Goal: Information Seeking & Learning: Learn about a topic

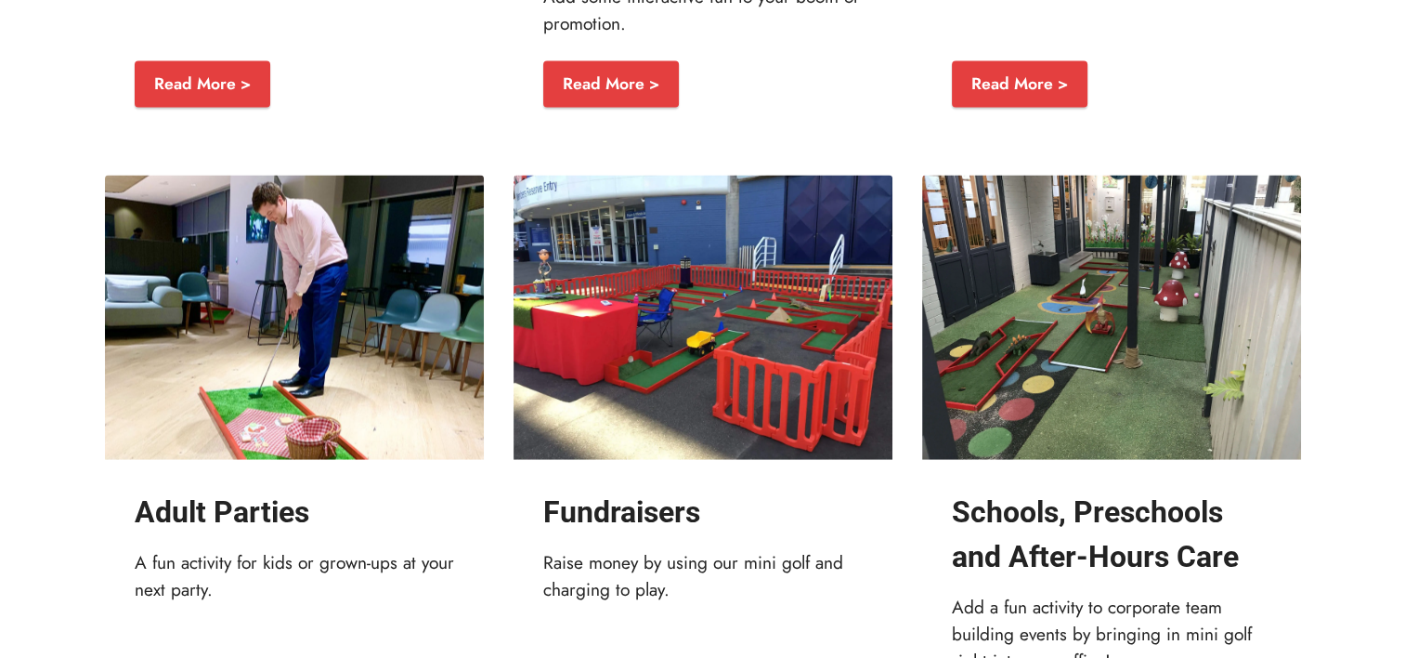
scroll to position [3349, 0]
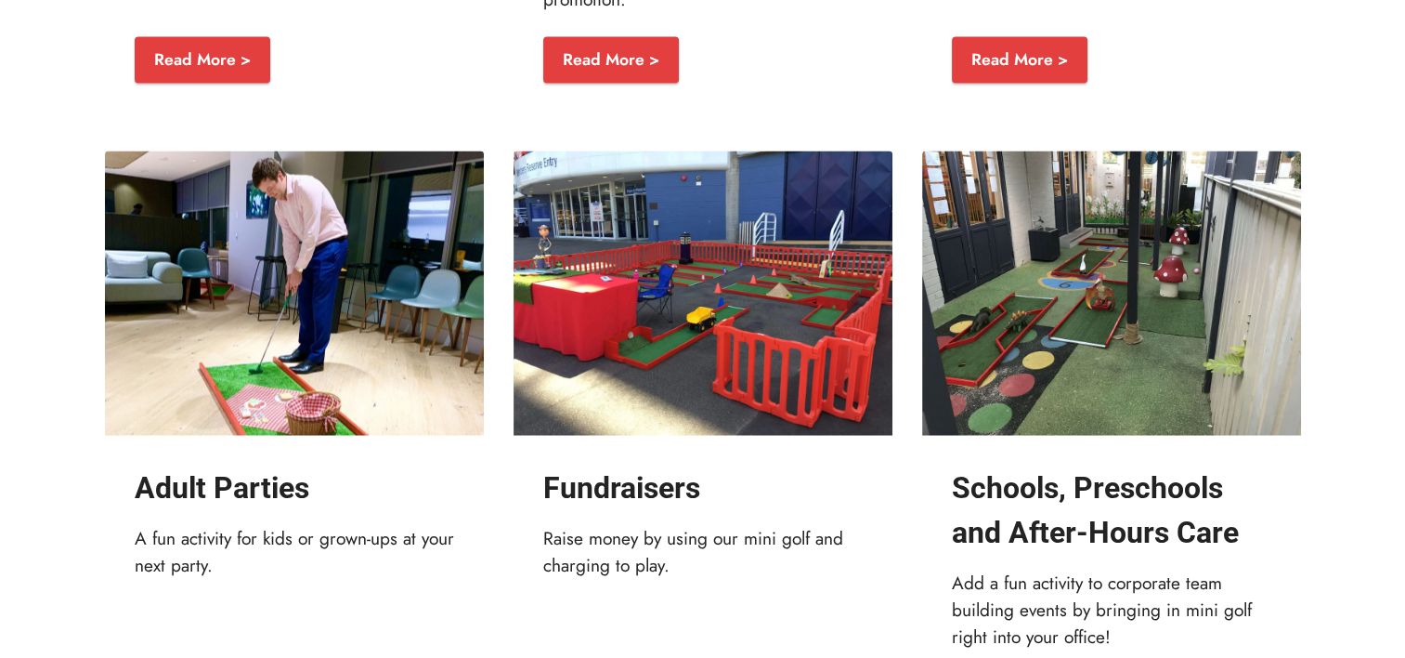
click at [773, 286] on img at bounding box center [703, 292] width 379 height 284
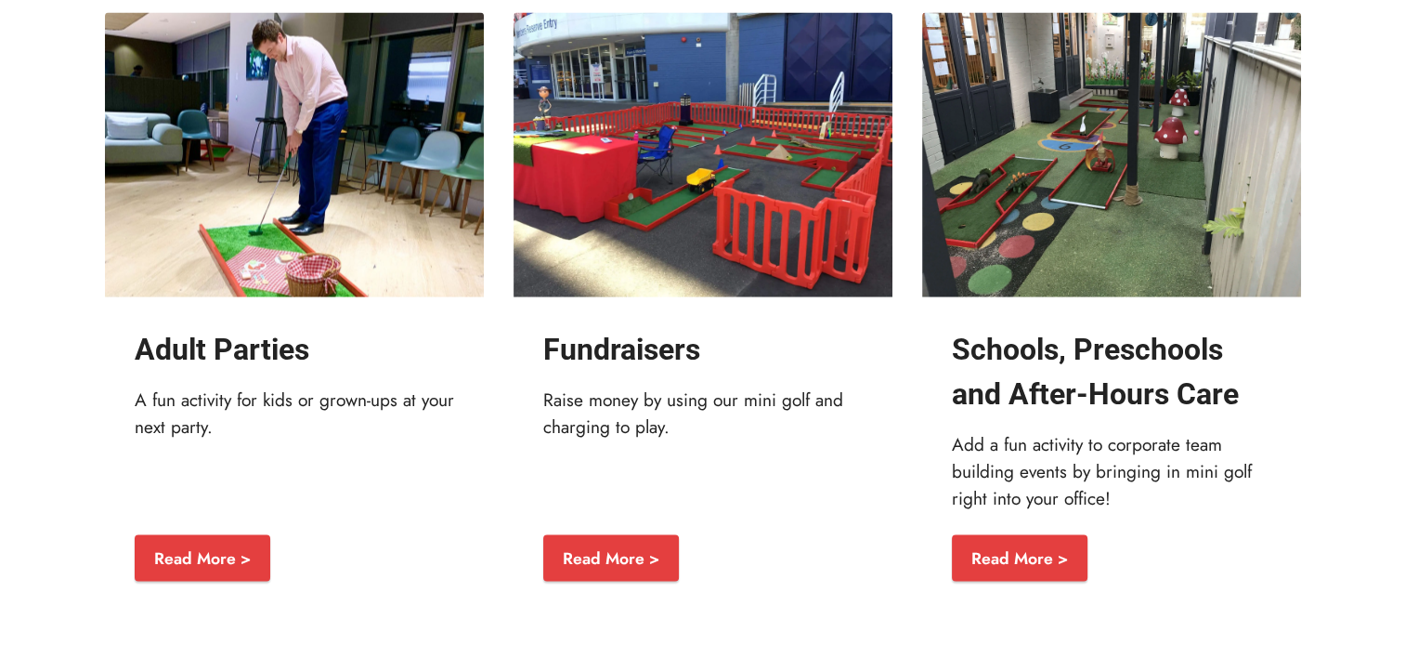
scroll to position [3483, 0]
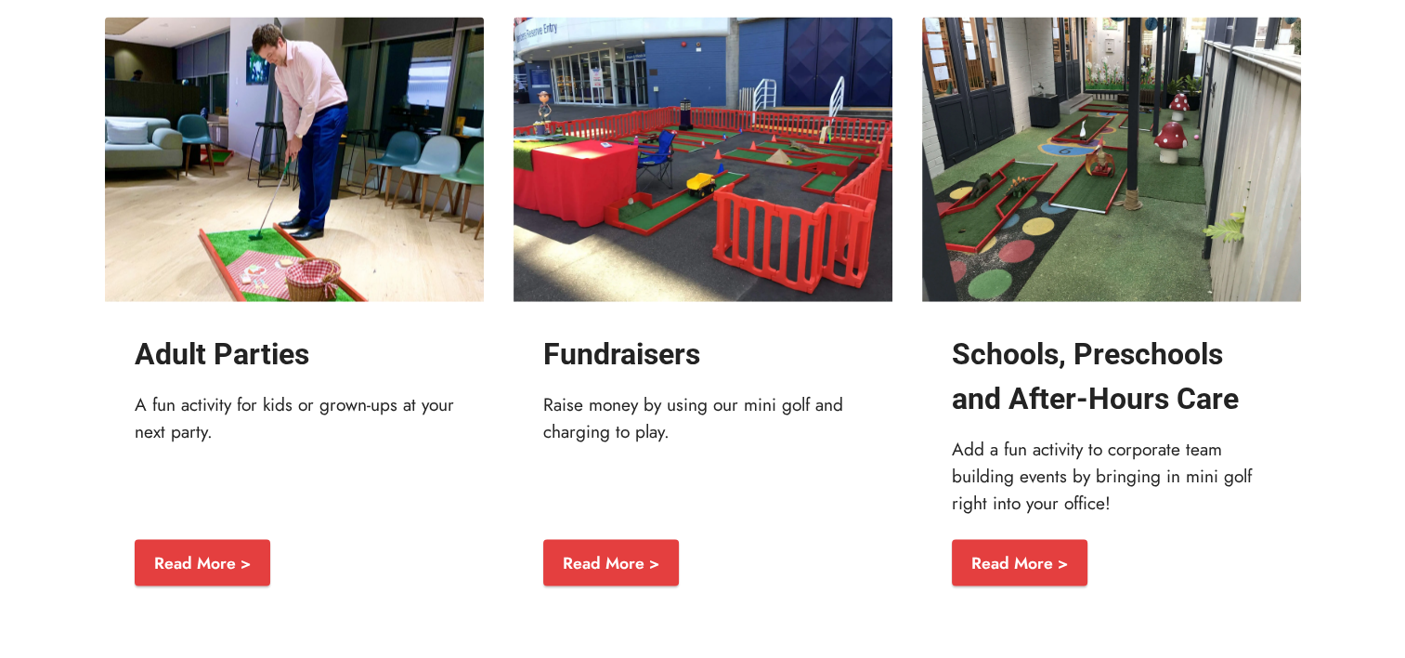
click at [702, 240] on img at bounding box center [703, 159] width 379 height 284
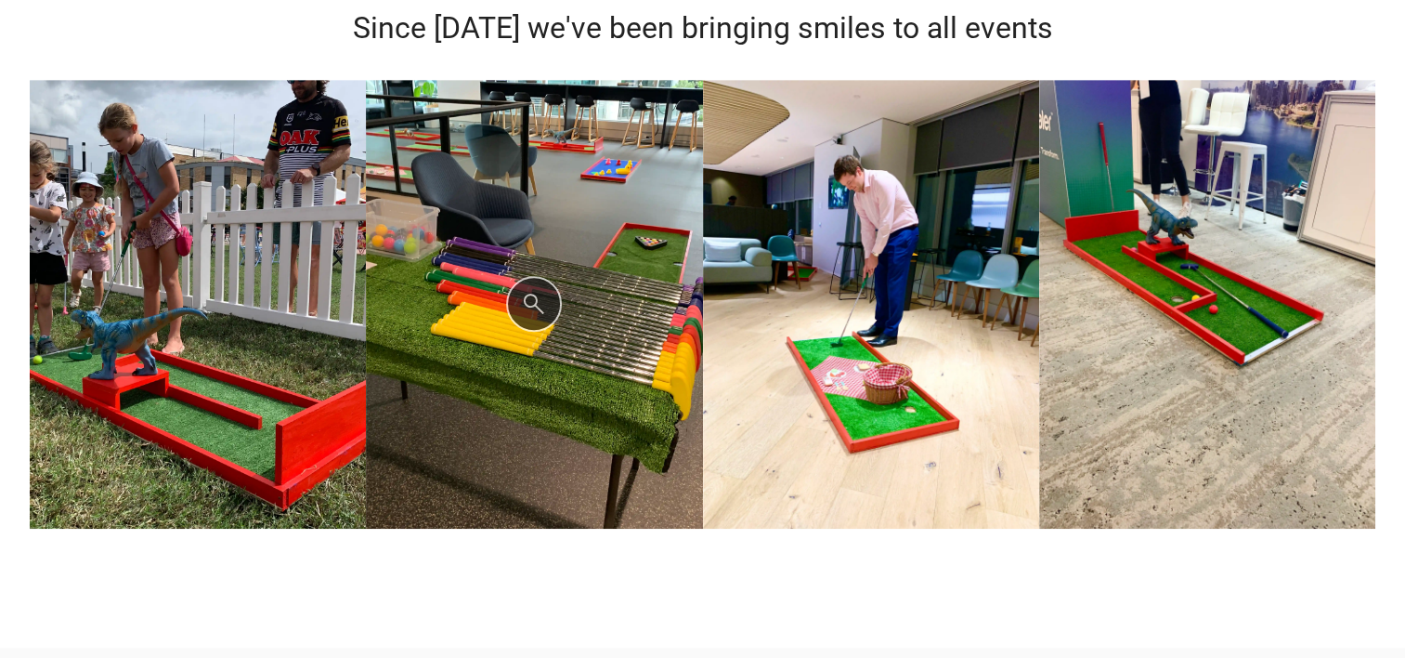
scroll to position [915, 0]
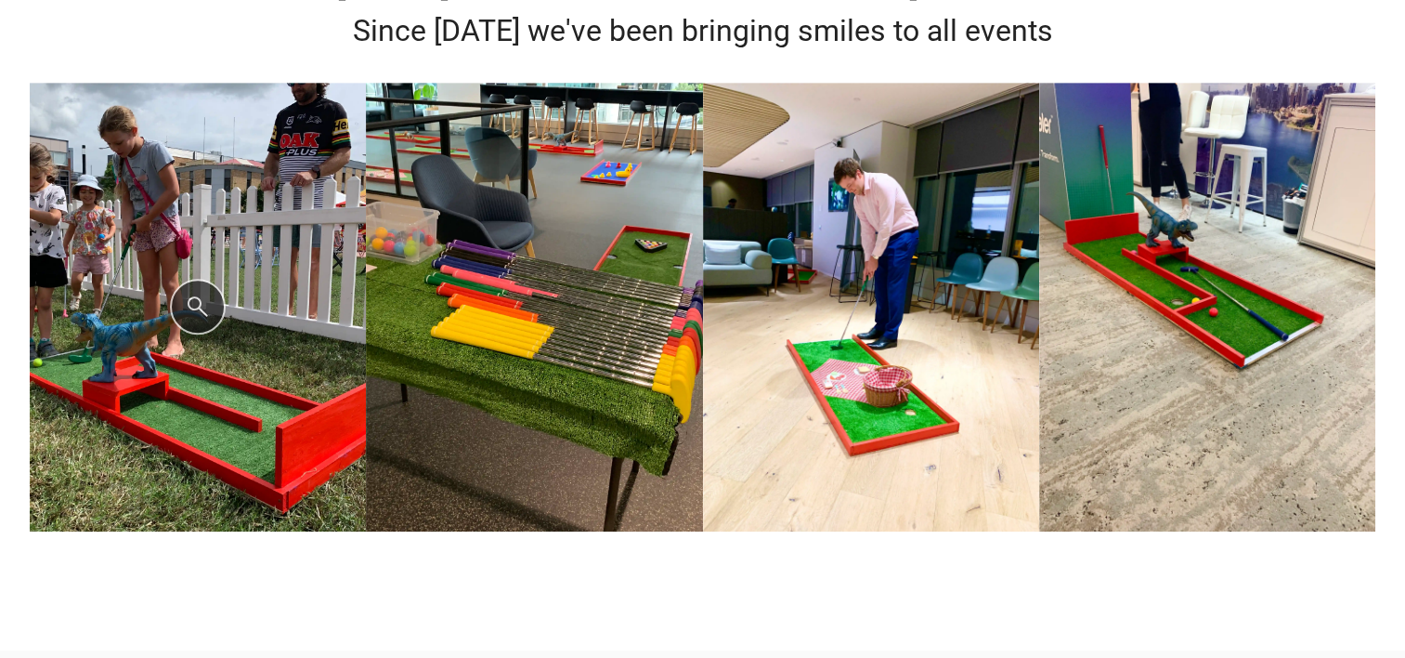
click at [213, 317] on img at bounding box center [198, 307] width 336 height 449
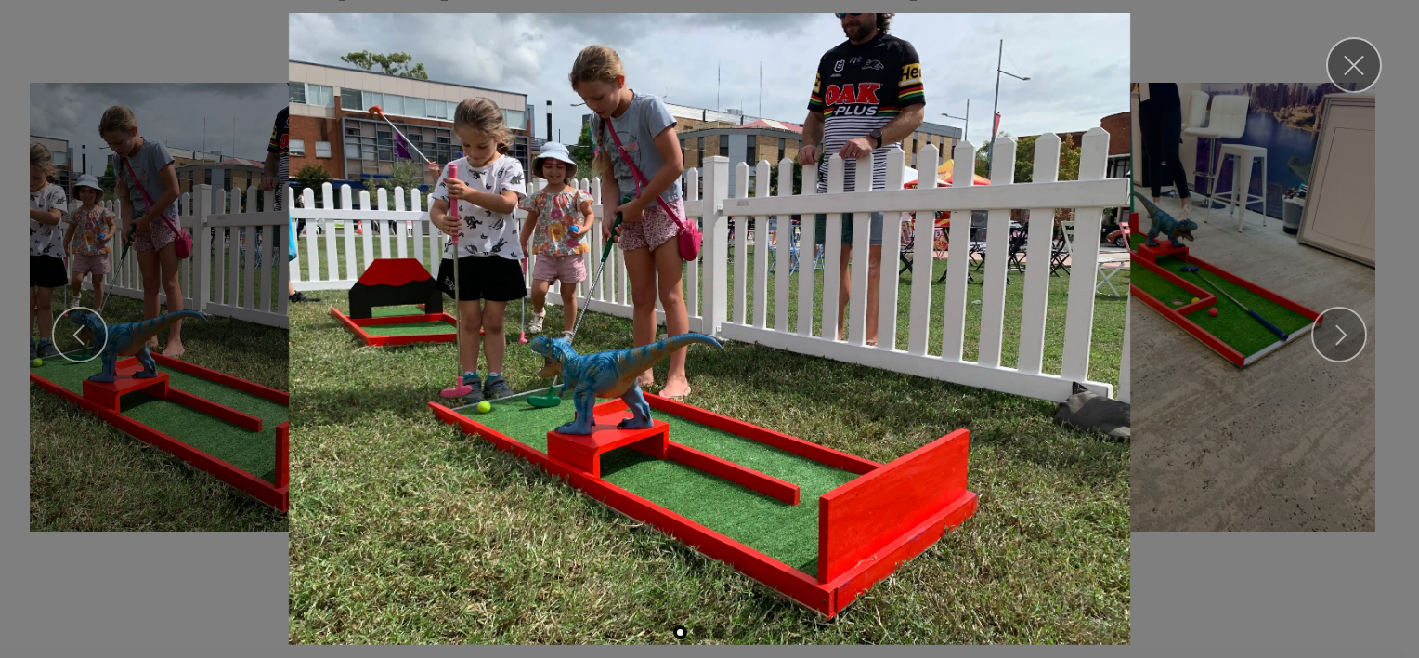
click at [1242, 182] on img at bounding box center [709, 329] width 1389 height 632
click at [1360, 71] on link "Close" at bounding box center [1354, 65] width 56 height 56
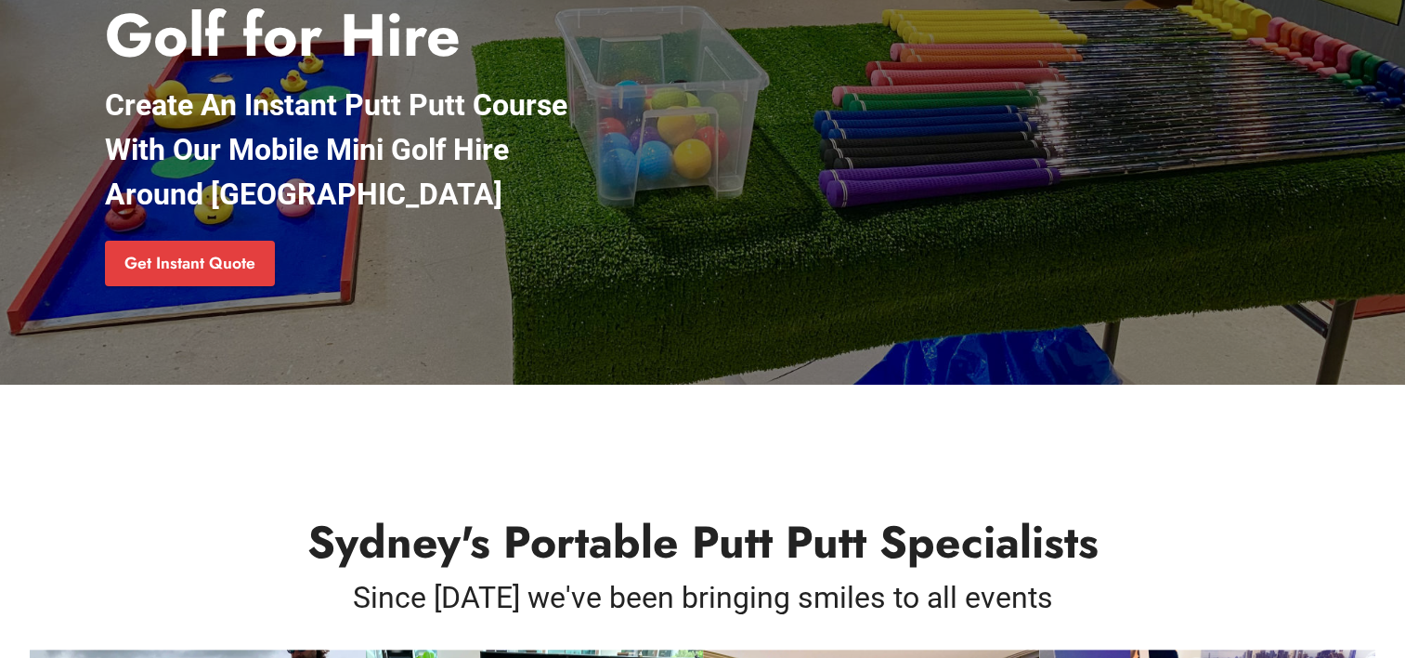
scroll to position [0, 0]
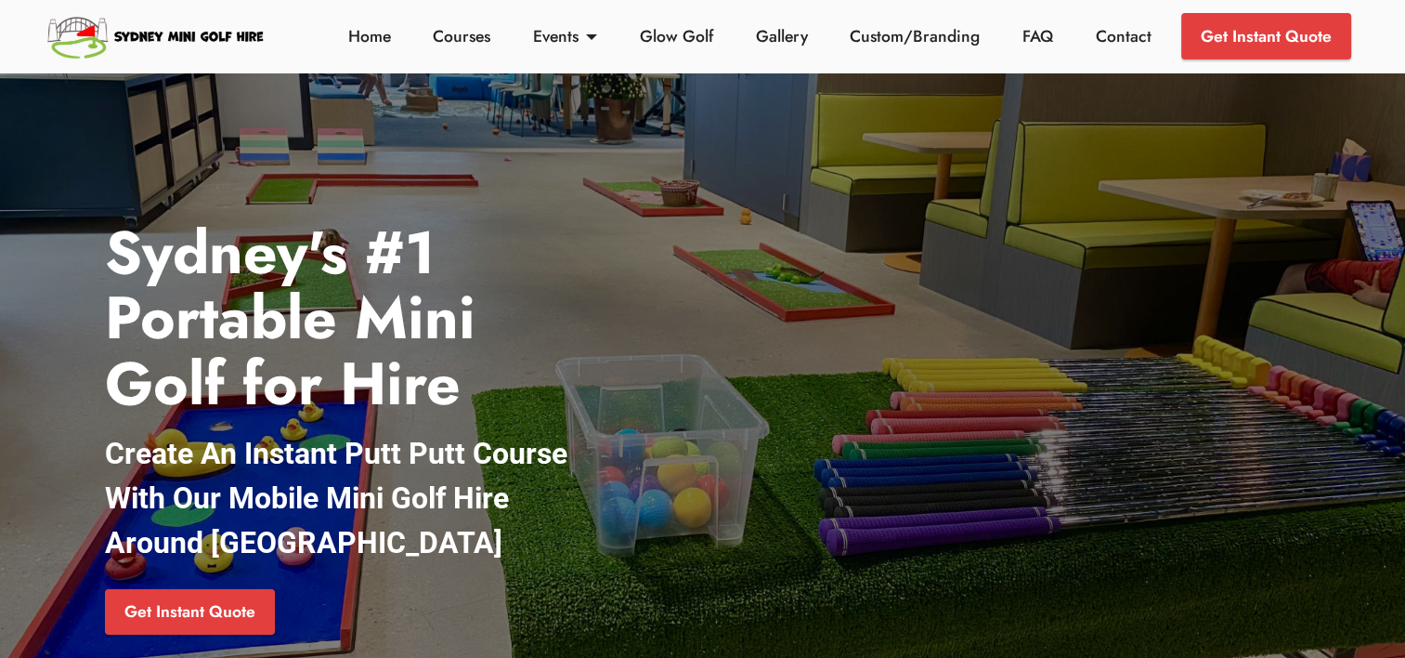
click at [1022, 215] on div "Sydney's #1 Portable Mini Golf for Hire Create An Instant Putt Putt Course With…" at bounding box center [703, 366] width 1226 height 554
drag, startPoint x: 1022, startPoint y: 215, endPoint x: 1010, endPoint y: 218, distance: 12.6
drag, startPoint x: 1010, startPoint y: 218, endPoint x: 921, endPoint y: 226, distance: 88.5
drag, startPoint x: 921, startPoint y: 226, endPoint x: 880, endPoint y: 202, distance: 48.3
click at [880, 202] on div "Sydney's #1 Portable Mini Golf for Hire Create An Instant Putt Putt Course With…" at bounding box center [703, 366] width 1226 height 554
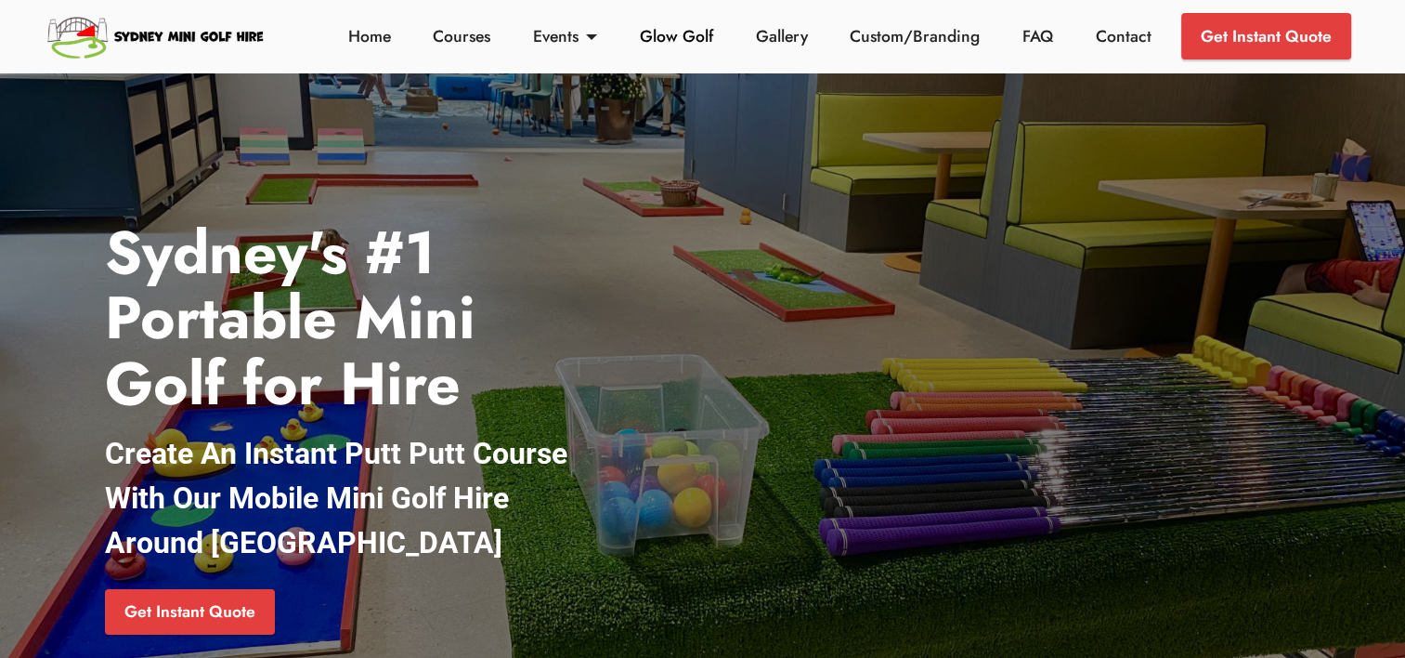
click at [671, 30] on link "Glow Golf" at bounding box center [676, 36] width 84 height 24
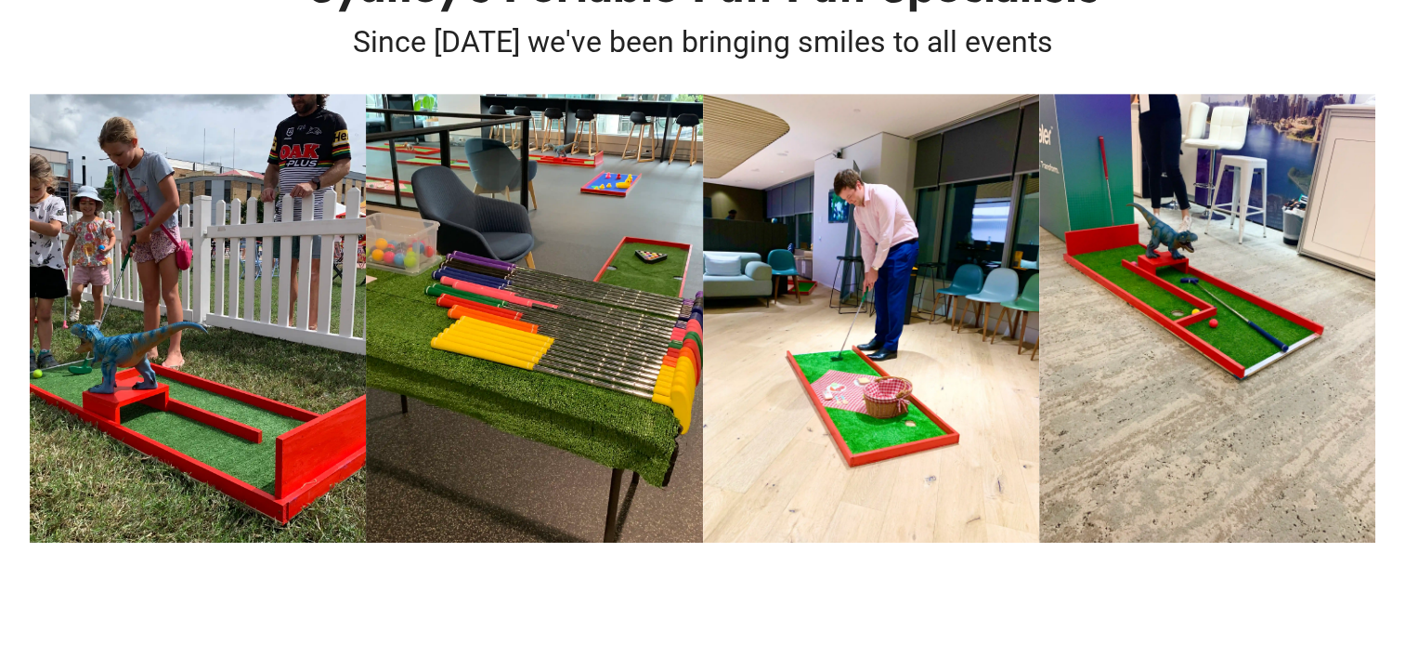
scroll to position [863, 0]
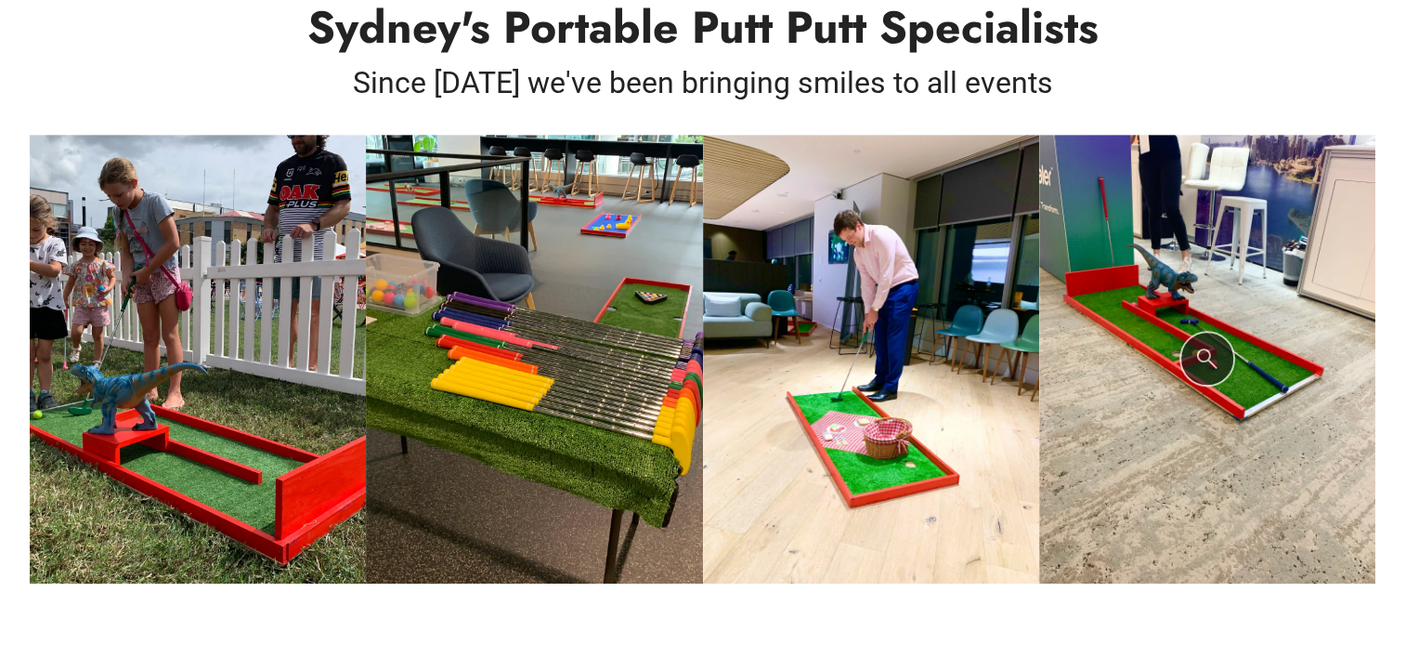
click at [1192, 340] on img at bounding box center [1207, 359] width 336 height 449
click at [162, 353] on img at bounding box center [198, 359] width 336 height 449
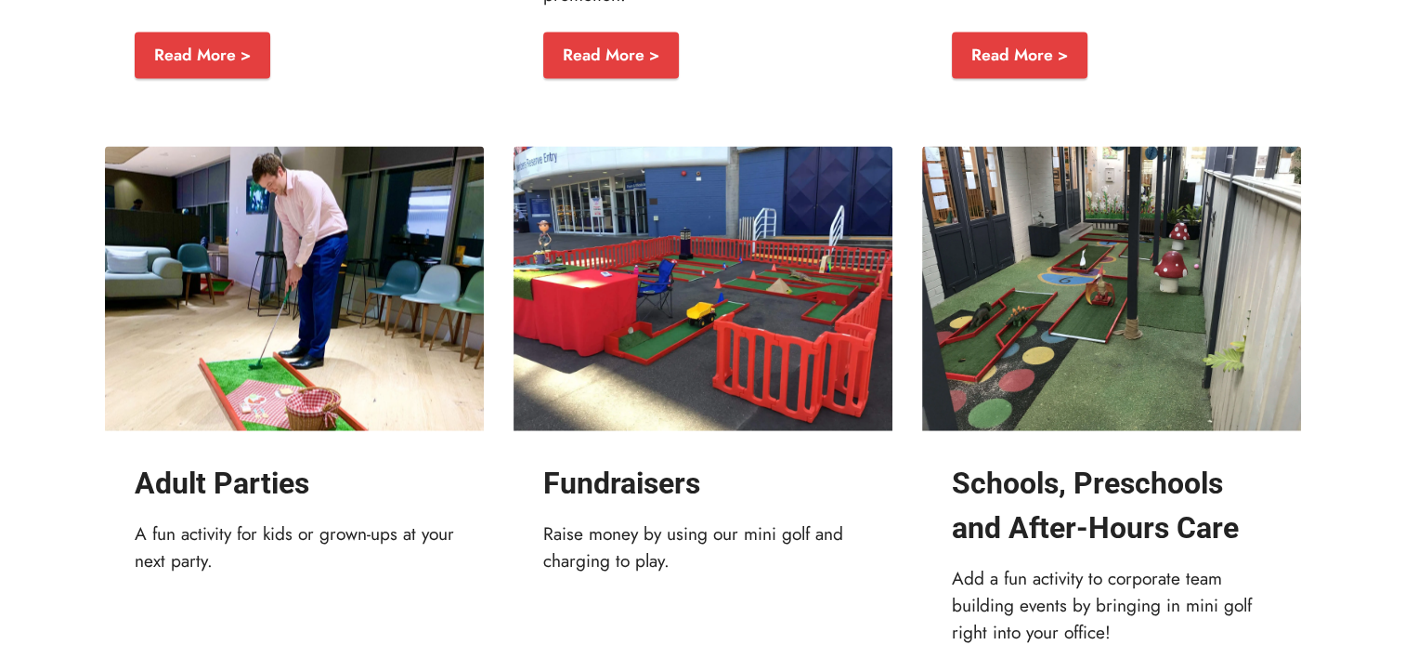
scroll to position [3388, 0]
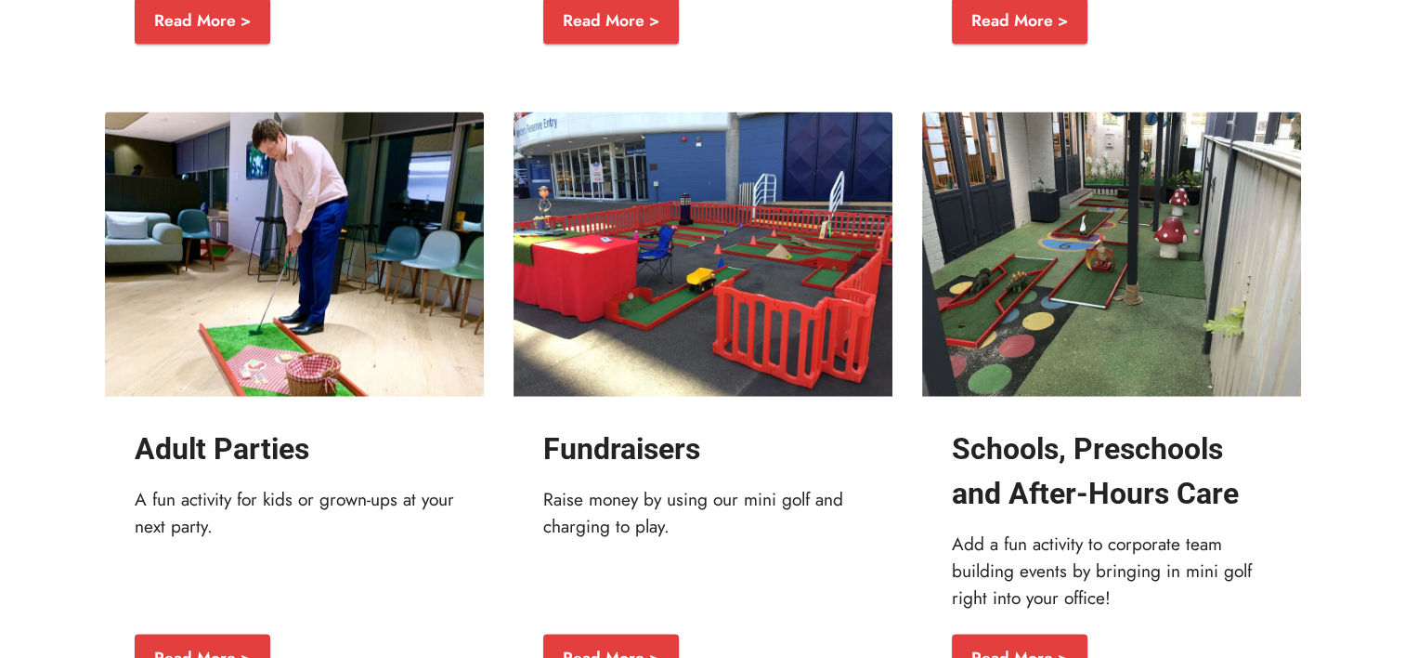
click at [241, 244] on img at bounding box center [294, 253] width 379 height 284
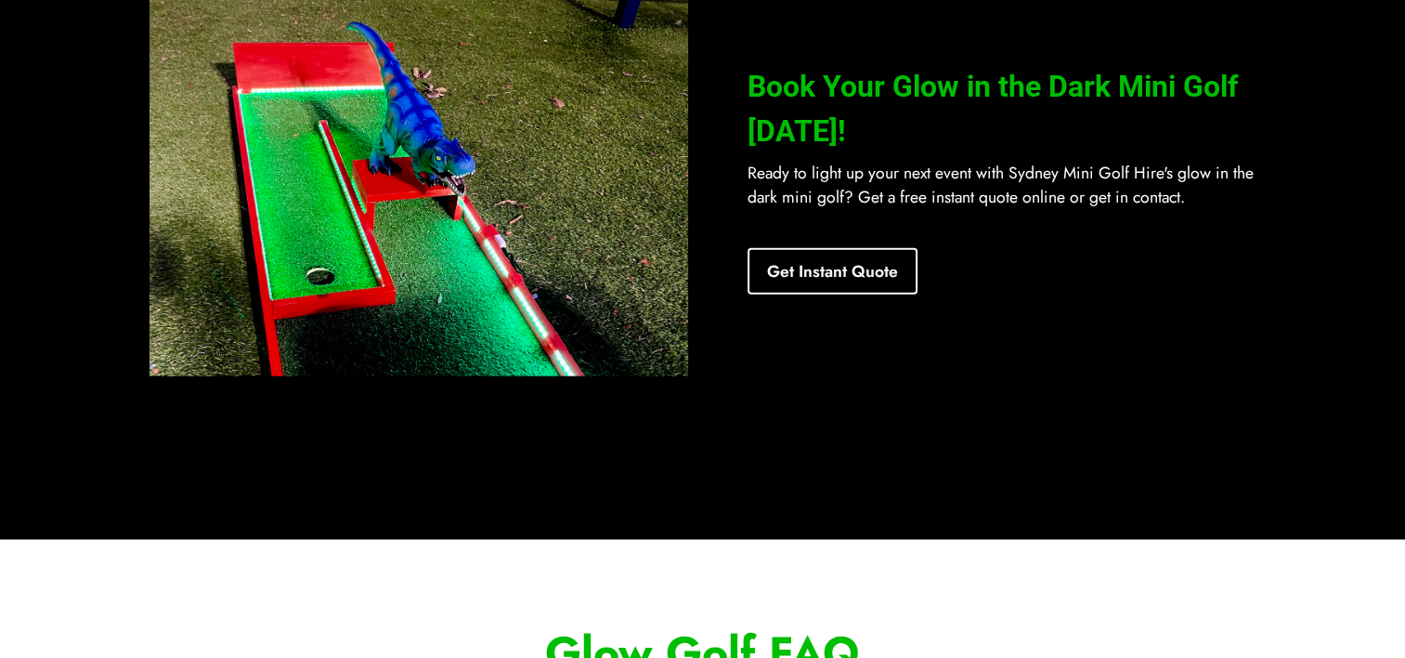
scroll to position [4383, 0]
